Goal: Task Accomplishment & Management: Manage account settings

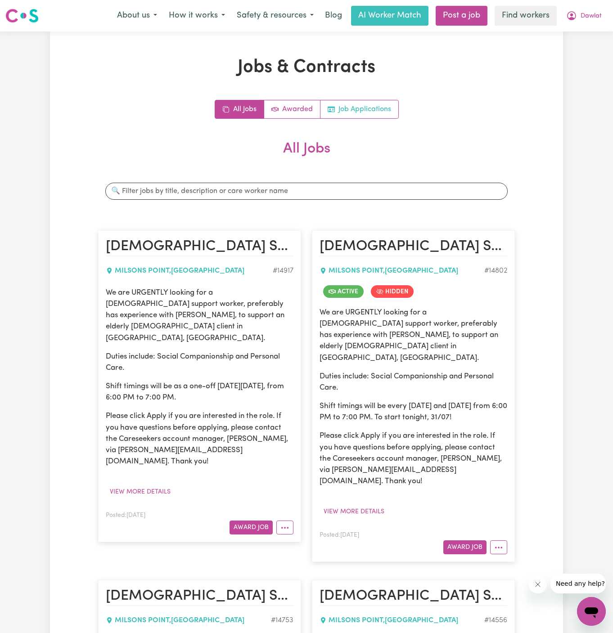
click at [377, 113] on link "Job Applications" at bounding box center [359, 109] width 78 height 18
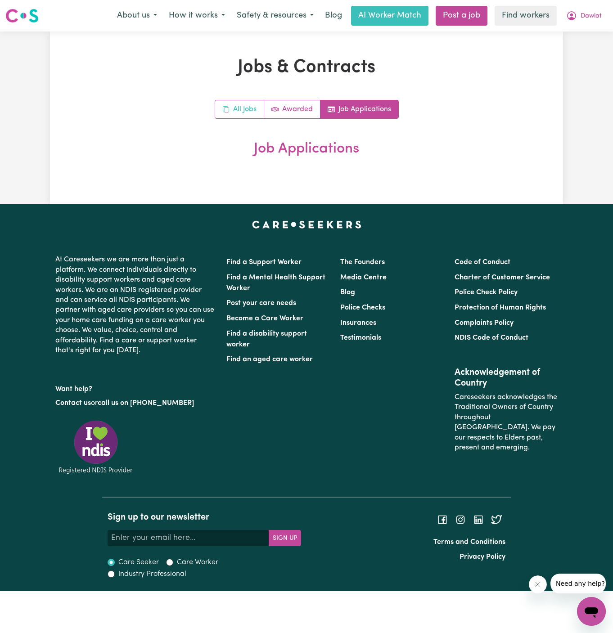
click at [232, 112] on link "All Jobs" at bounding box center [239, 109] width 49 height 18
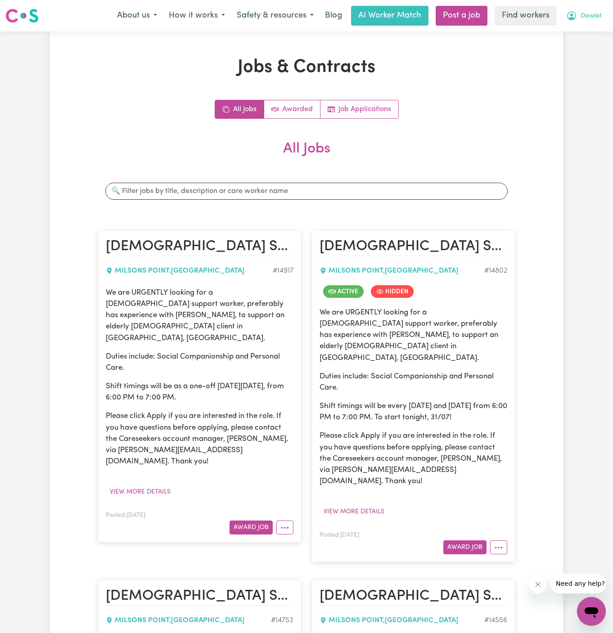
click at [590, 16] on span "Dawlat" at bounding box center [590, 16] width 21 height 10
click at [586, 49] on link "Logout" at bounding box center [571, 51] width 71 height 17
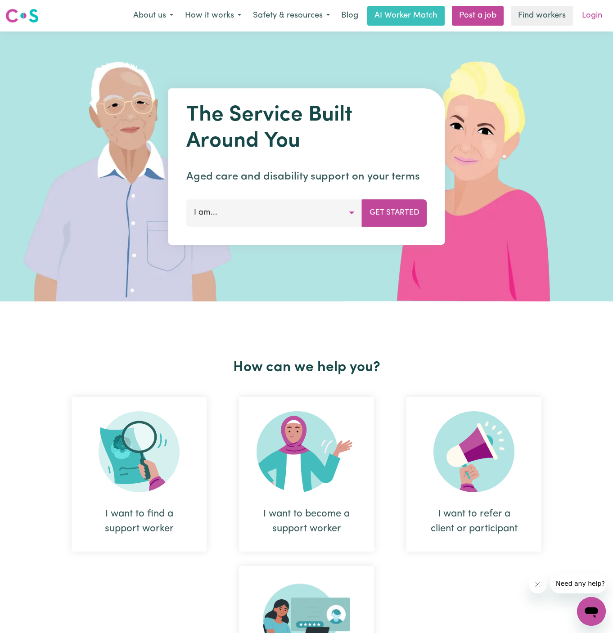
click at [597, 19] on link "Login" at bounding box center [591, 16] width 31 height 20
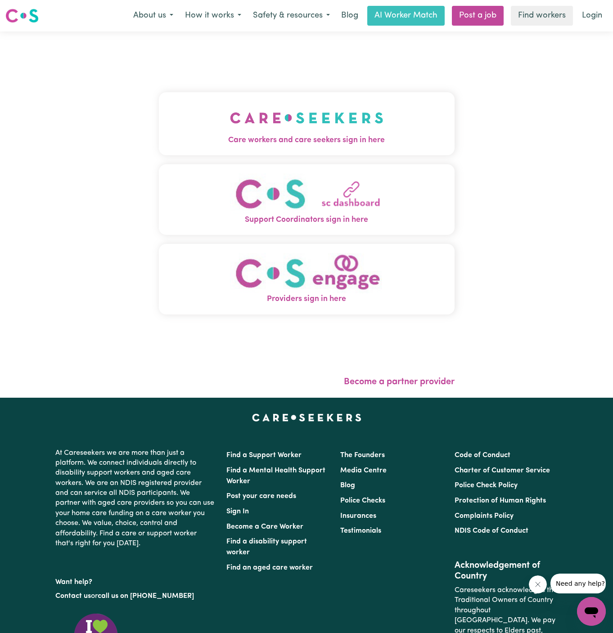
click at [284, 125] on img "Care workers and care seekers sign in here" at bounding box center [306, 117] width 153 height 33
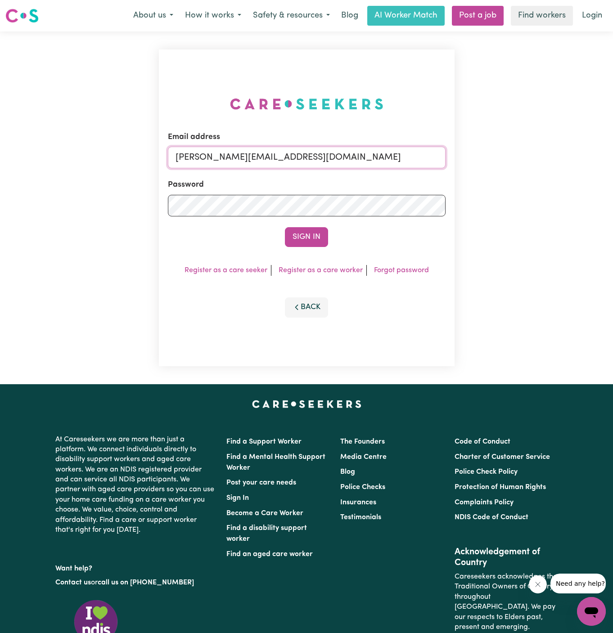
click at [333, 153] on input "[PERSON_NAME][EMAIL_ADDRESS][DOMAIN_NAME]" at bounding box center [306, 158] width 277 height 22
drag, startPoint x: 223, startPoint y: 159, endPoint x: 518, endPoint y: 159, distance: 295.5
click at [518, 159] on div "Email address superuser~[EMAIL_ADDRESS][DOMAIN_NAME] Password Sign In Register …" at bounding box center [306, 207] width 613 height 353
type input "[EMAIL_ADDRESS][DOMAIN_NAME]"
click at [306, 238] on button "Sign In" at bounding box center [306, 237] width 43 height 20
